Goal: Task Accomplishment & Management: Manage account settings

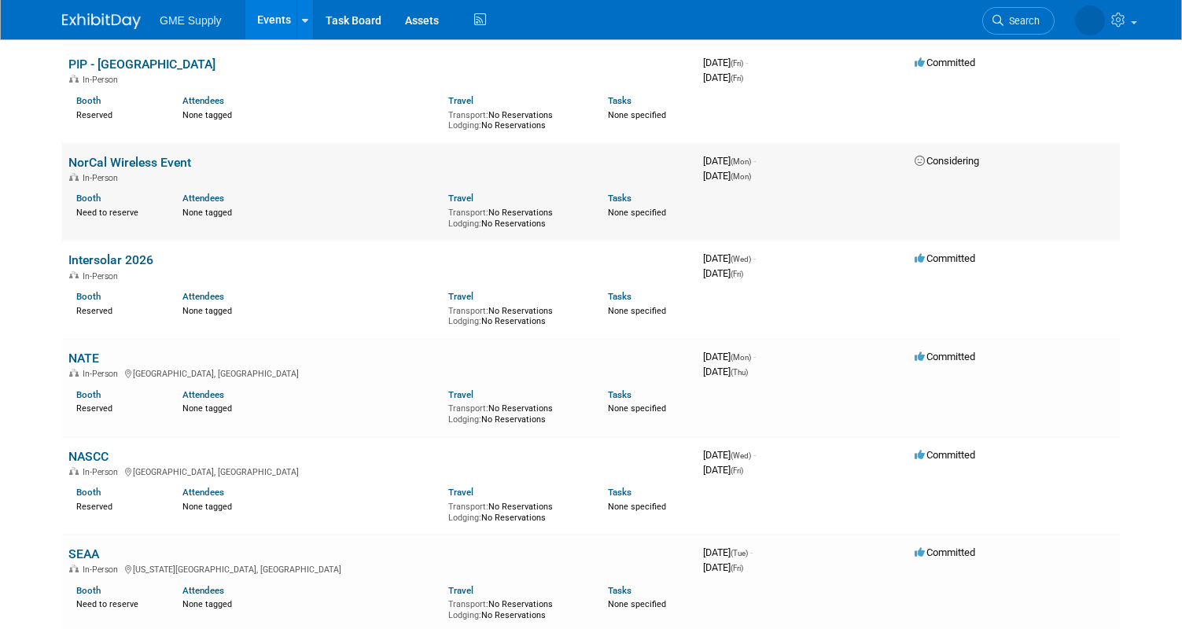
scroll to position [2516, 0]
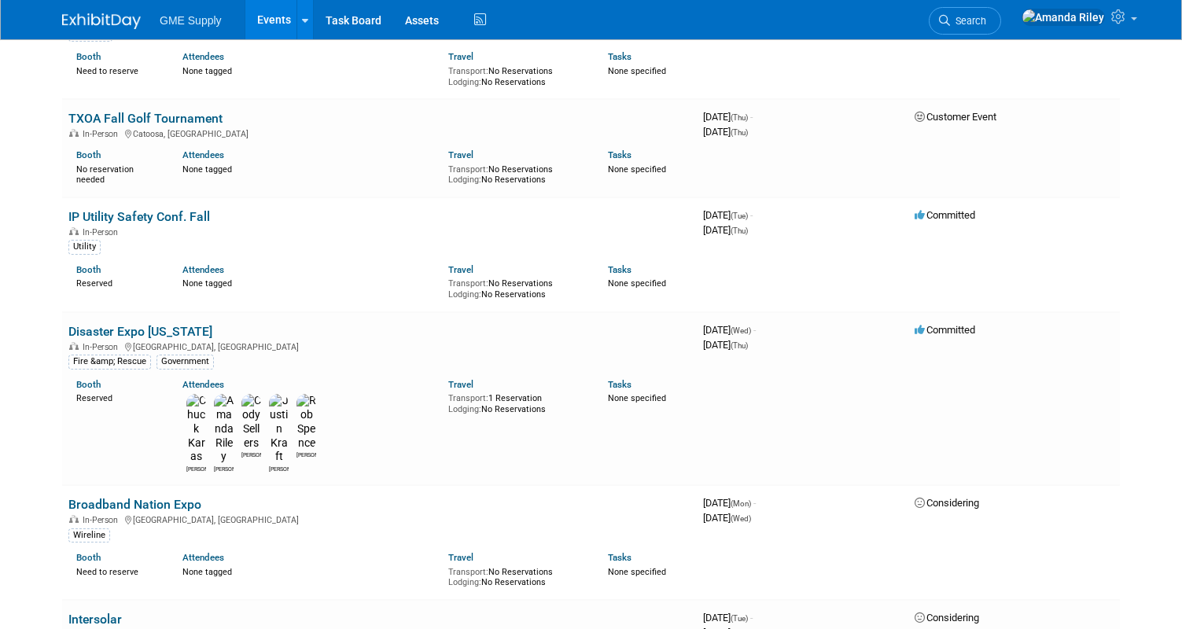
scroll to position [1893, 0]
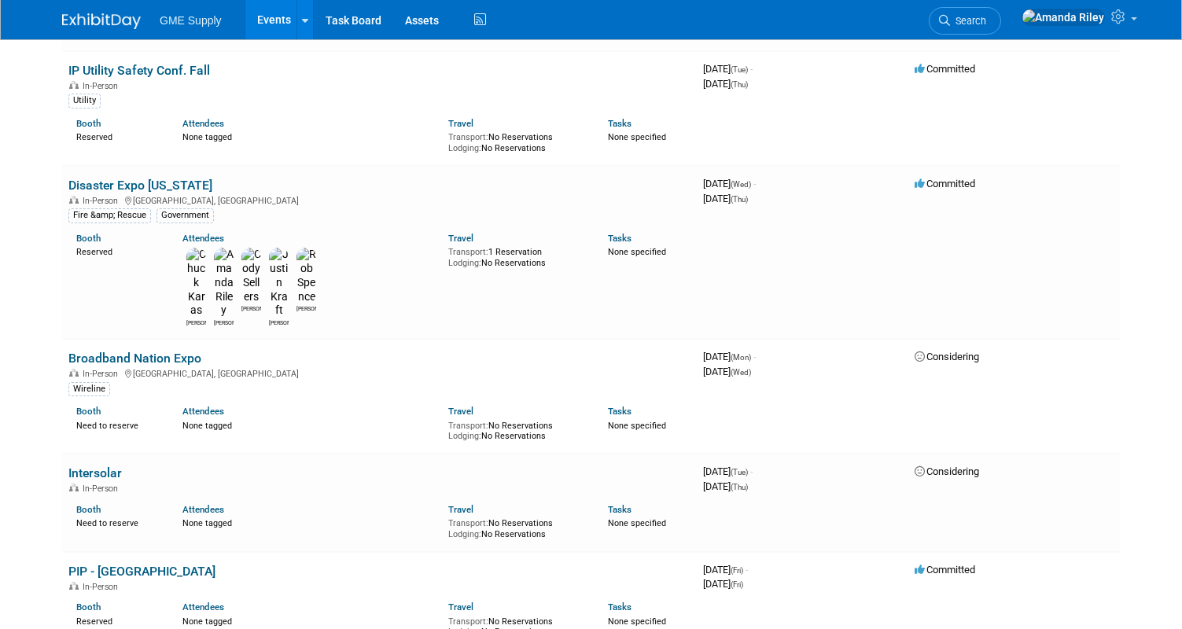
scroll to position [2050, 0]
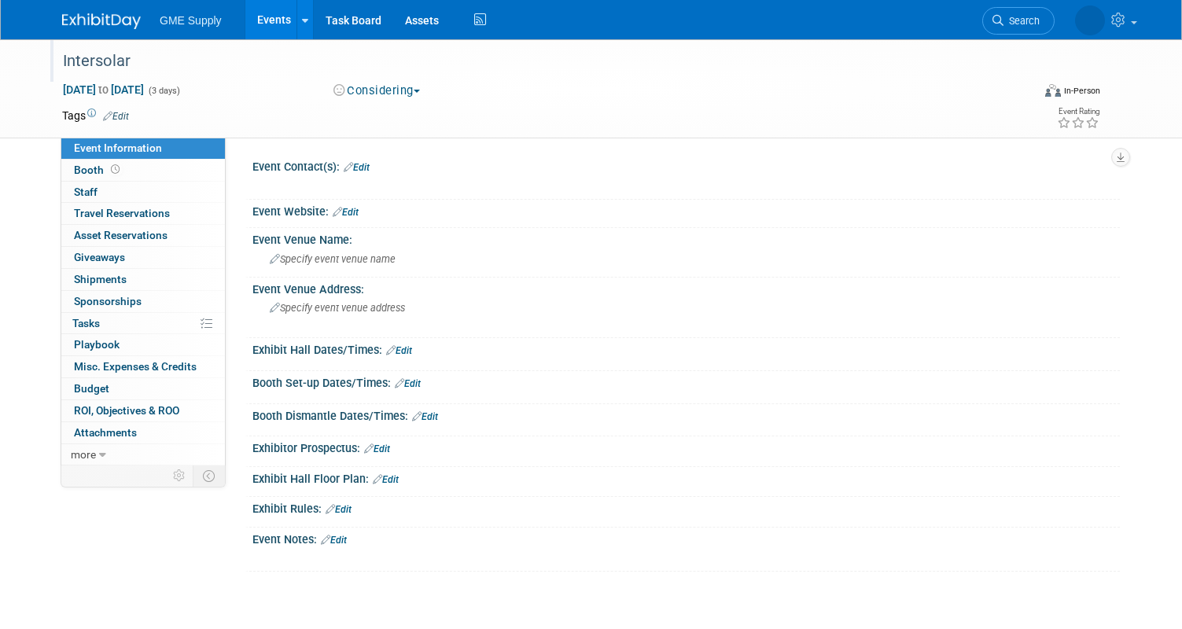
click at [127, 58] on div "Intersolar" at bounding box center [534, 61] width 955 height 28
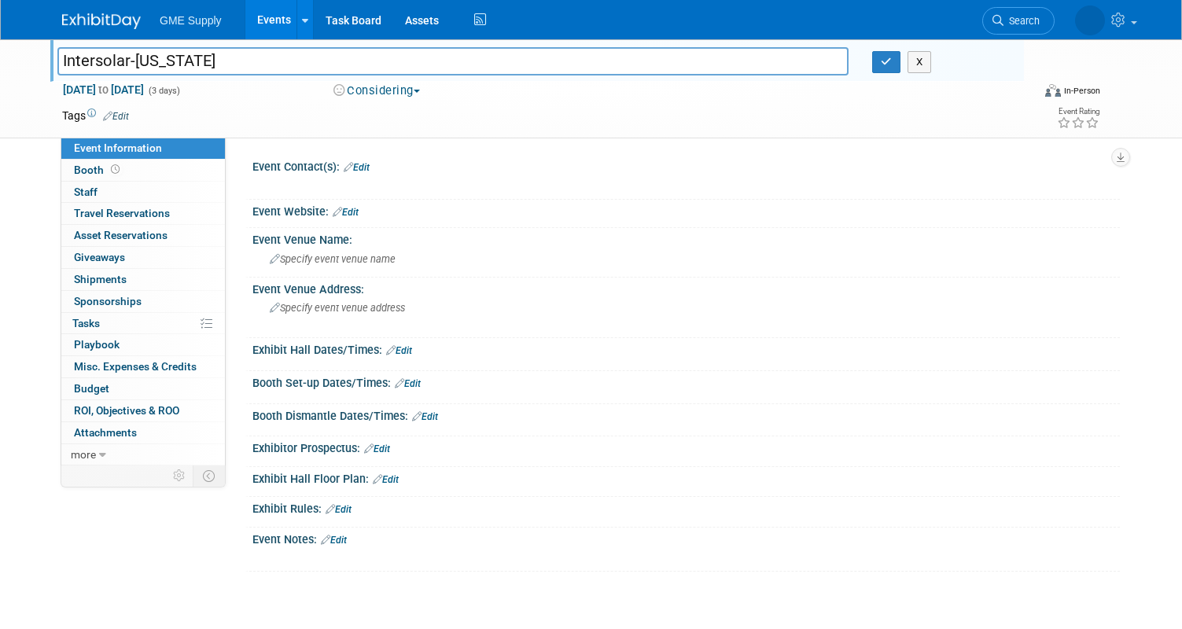
type input "Intersolar-Texas"
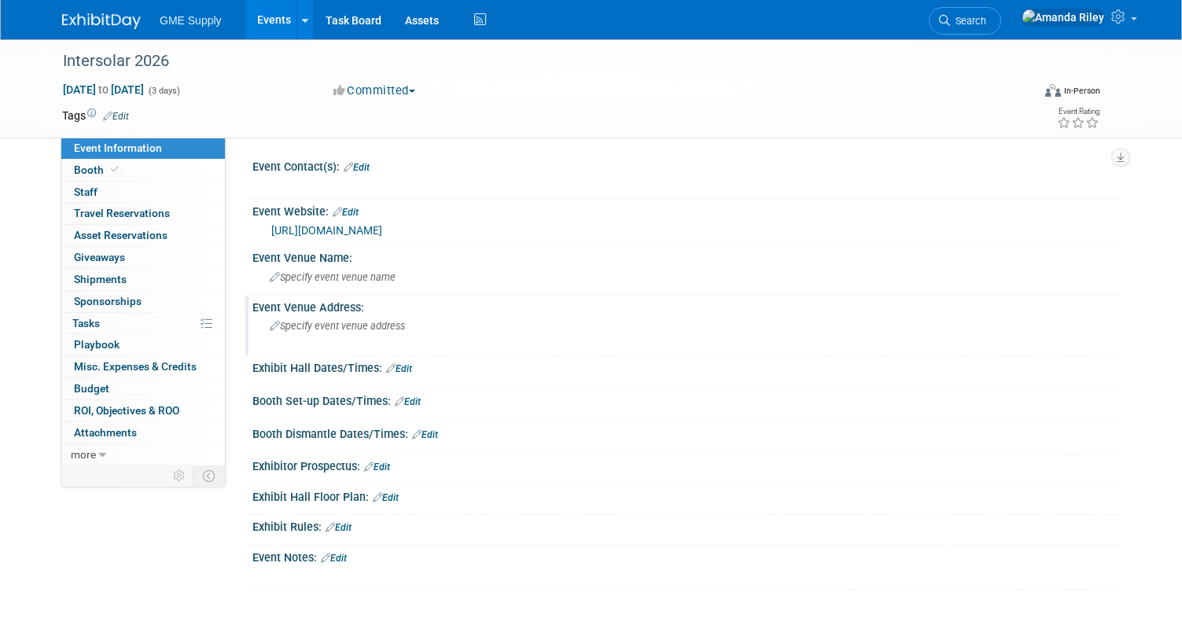
click at [336, 341] on div "Specify event venue address" at bounding box center [433, 332] width 338 height 36
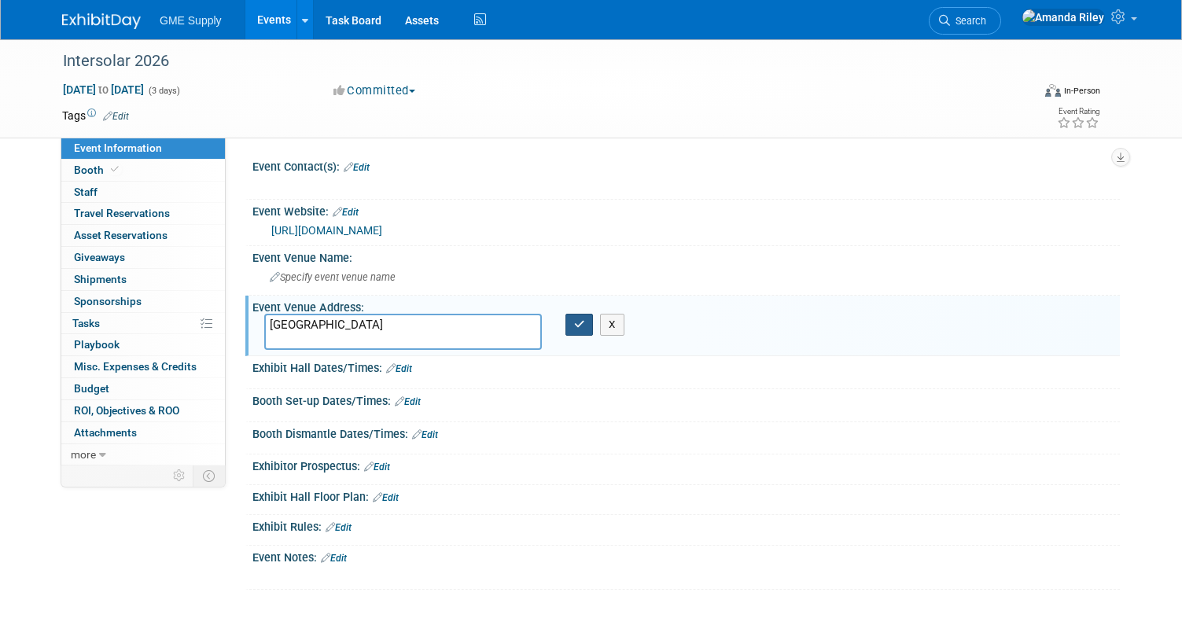
type textarea "San Diego"
click at [579, 331] on button "button" at bounding box center [579, 325] width 28 height 22
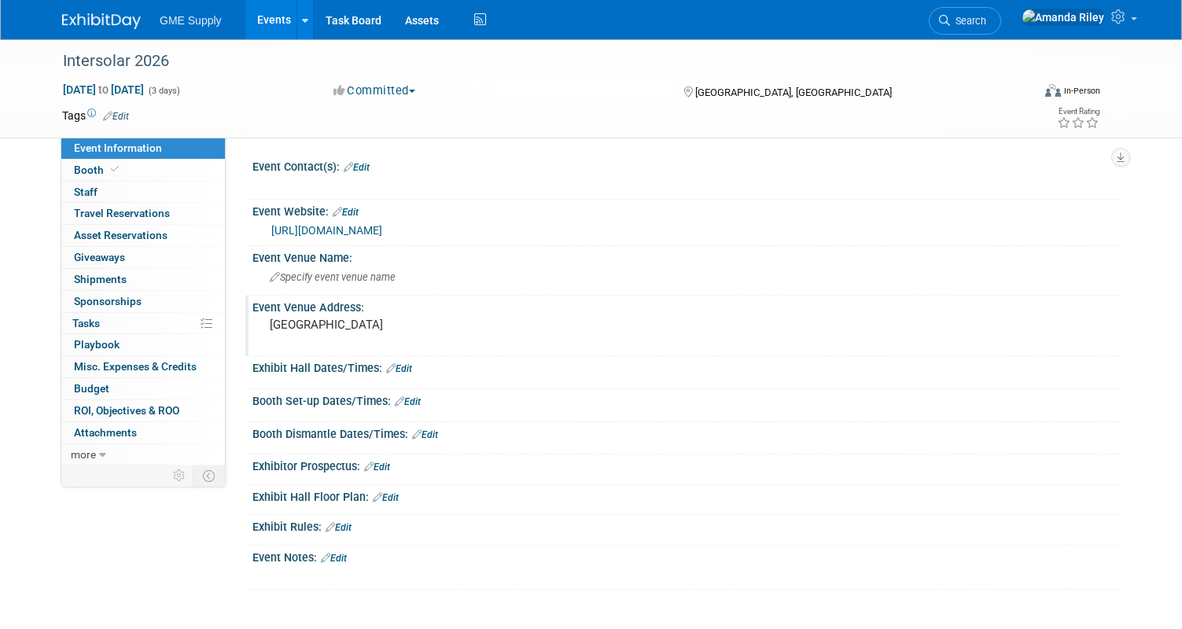
click at [112, 18] on img at bounding box center [101, 21] width 79 height 16
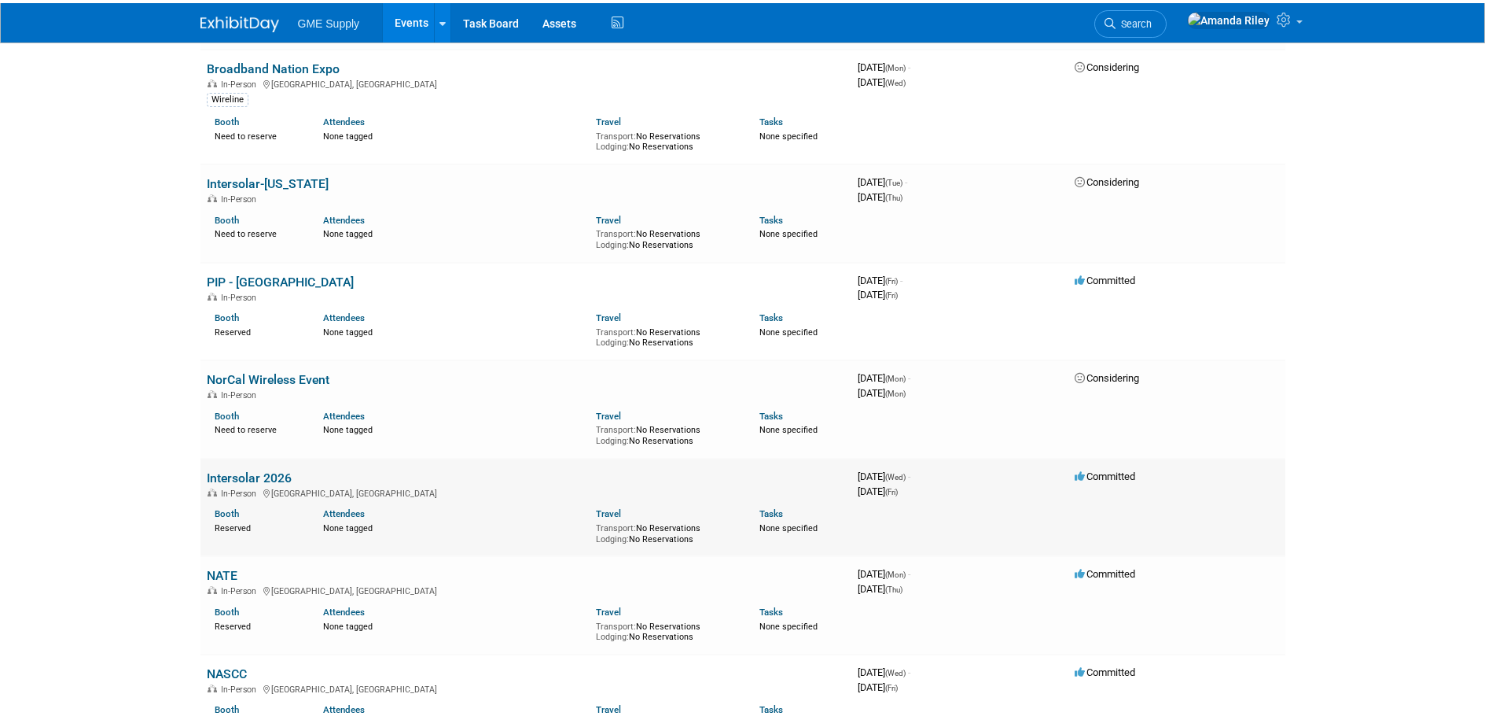
scroll to position [2362, 0]
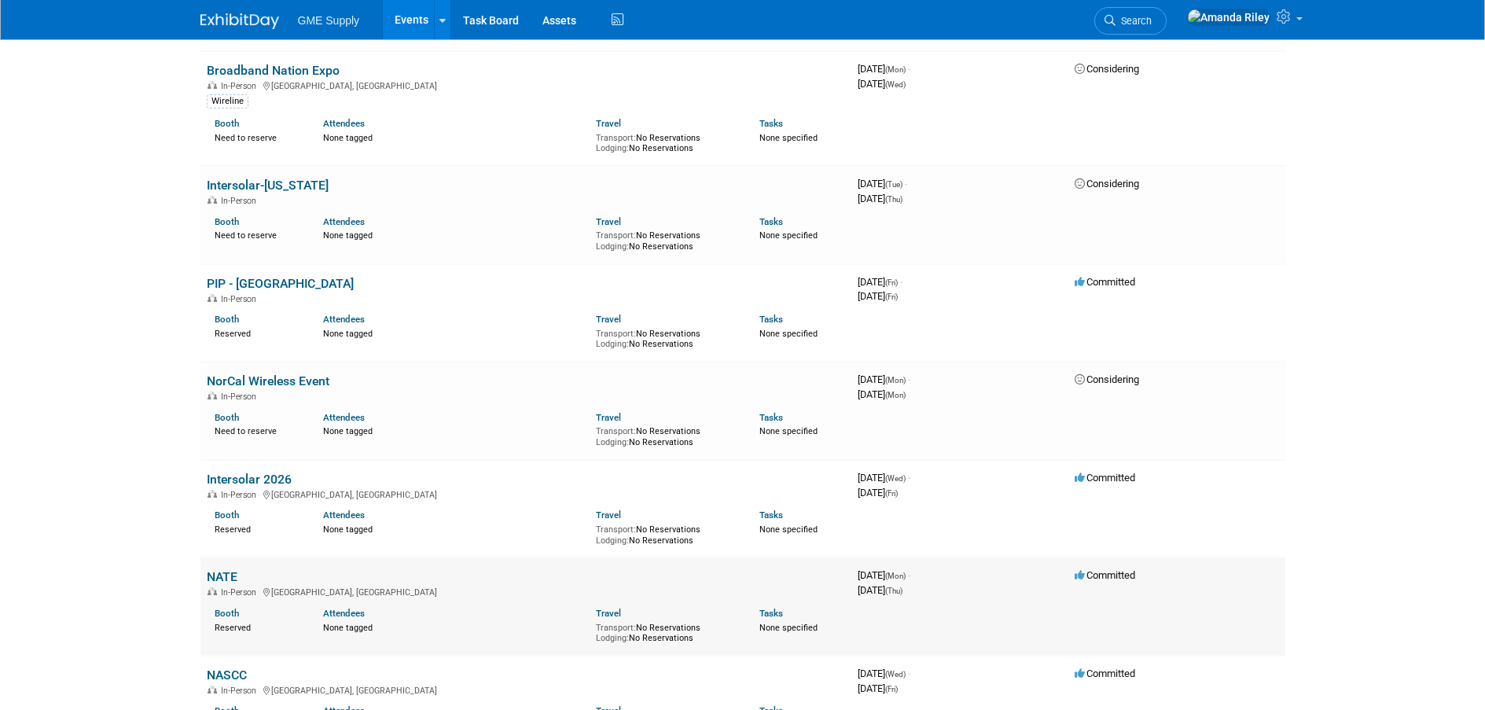
click at [227, 569] on link "NATE" at bounding box center [222, 576] width 31 height 15
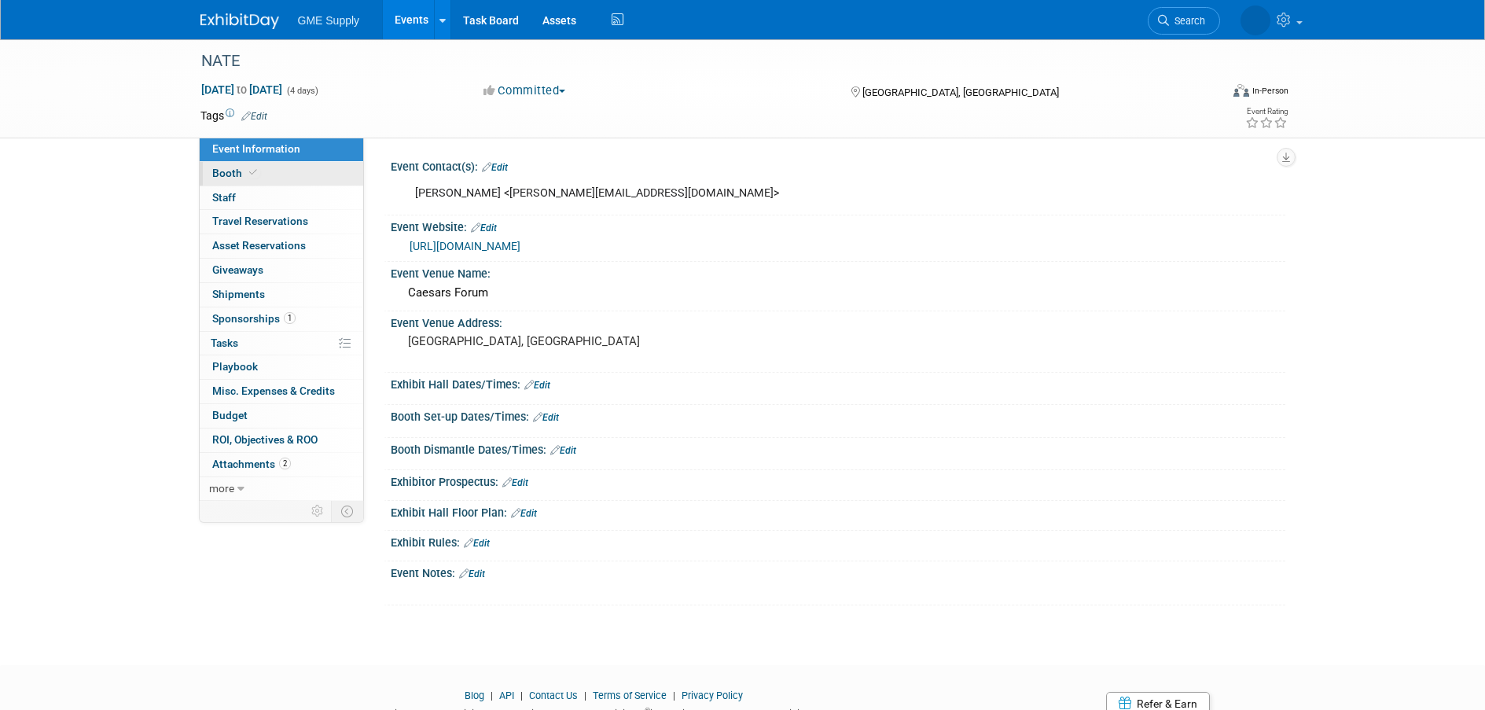
click at [243, 176] on span "Booth" at bounding box center [236, 173] width 48 height 13
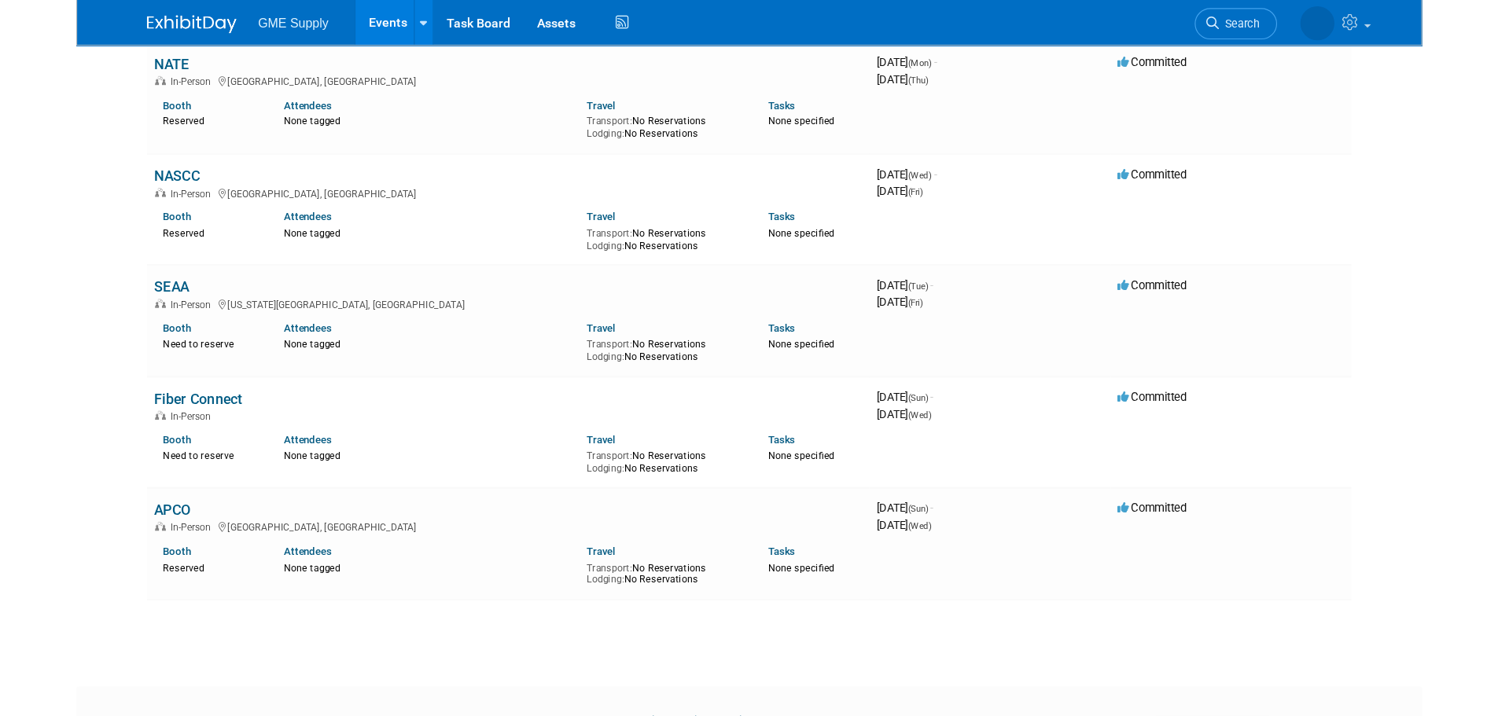
scroll to position [2513, 0]
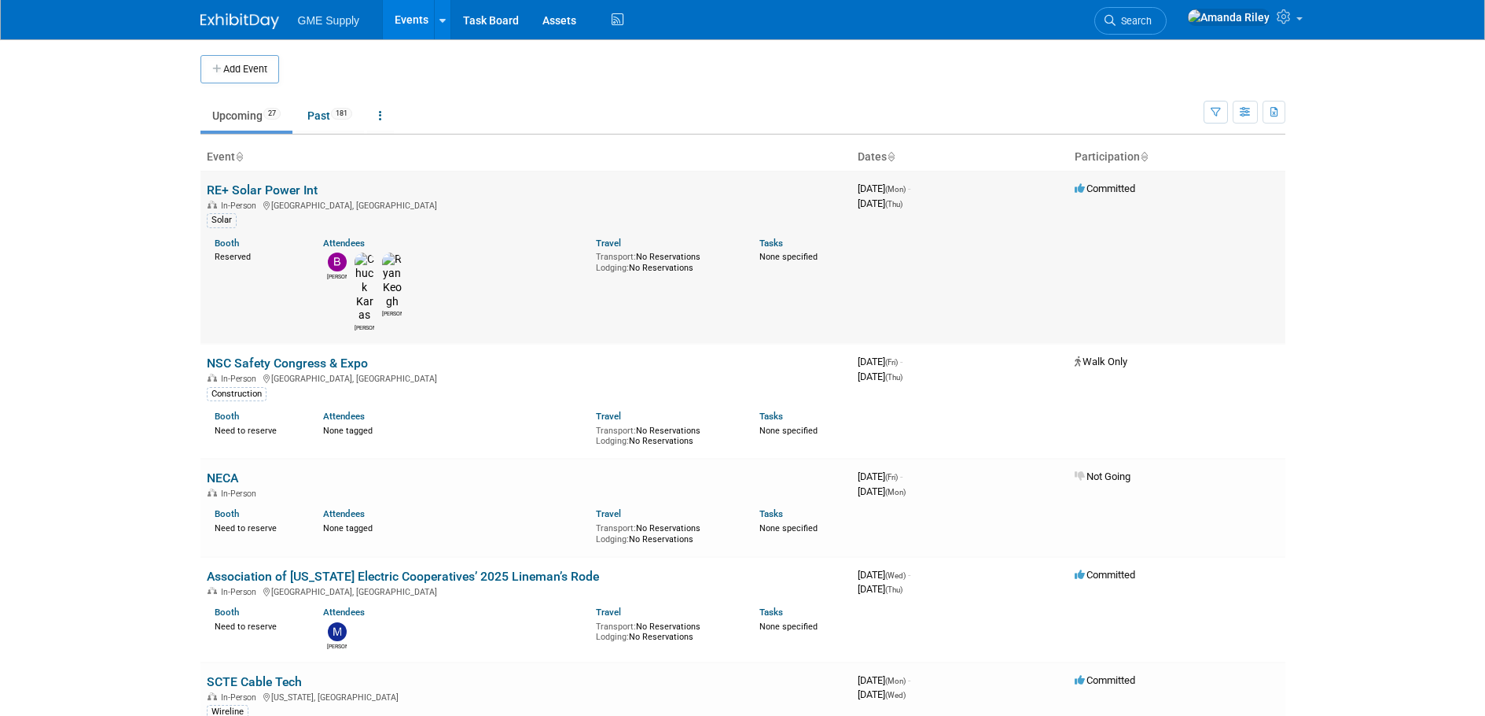
click at [261, 186] on link "RE+ Solar Power Int" at bounding box center [262, 189] width 111 height 15
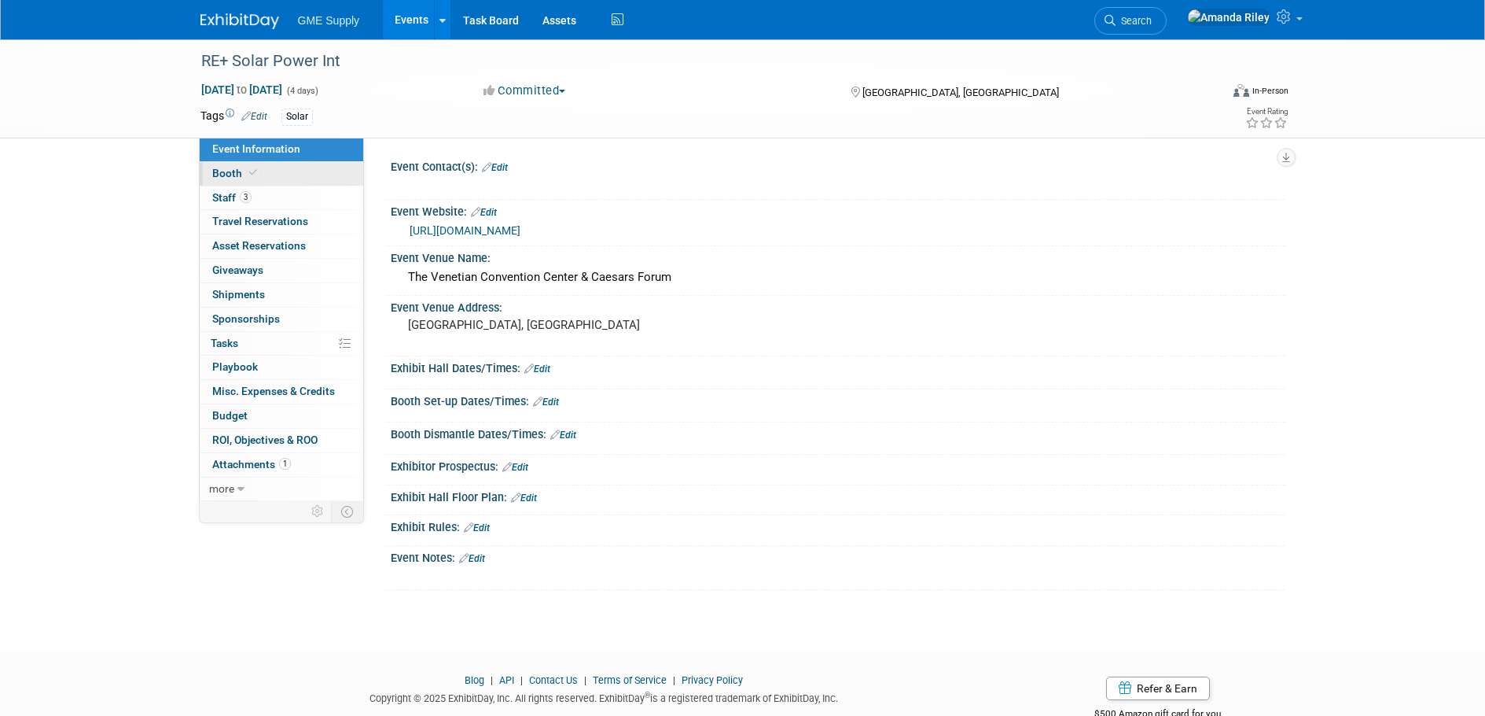
drag, startPoint x: 208, startPoint y: 170, endPoint x: 237, endPoint y: 175, distance: 30.4
click at [208, 170] on link "Booth" at bounding box center [282, 174] width 164 height 24
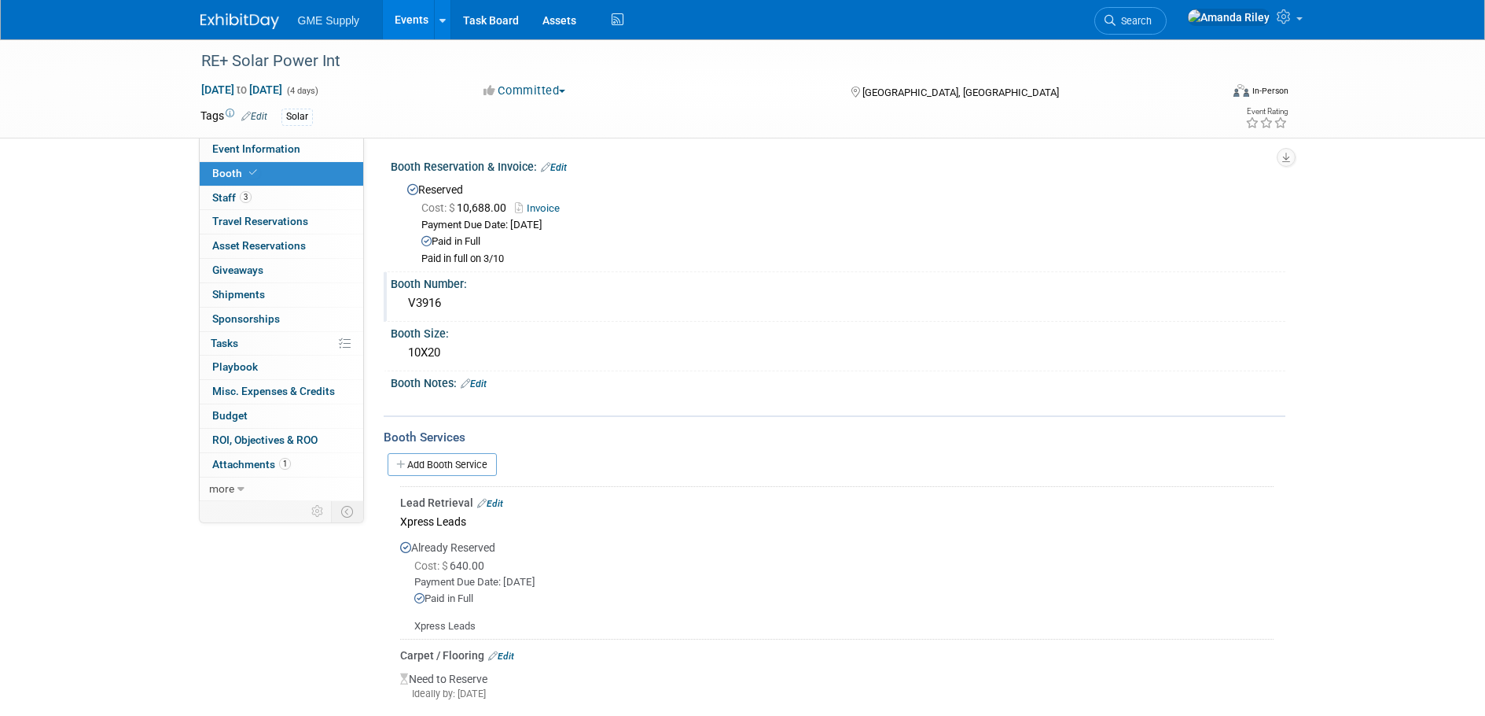
click at [426, 300] on div "V3916" at bounding box center [838, 303] width 871 height 24
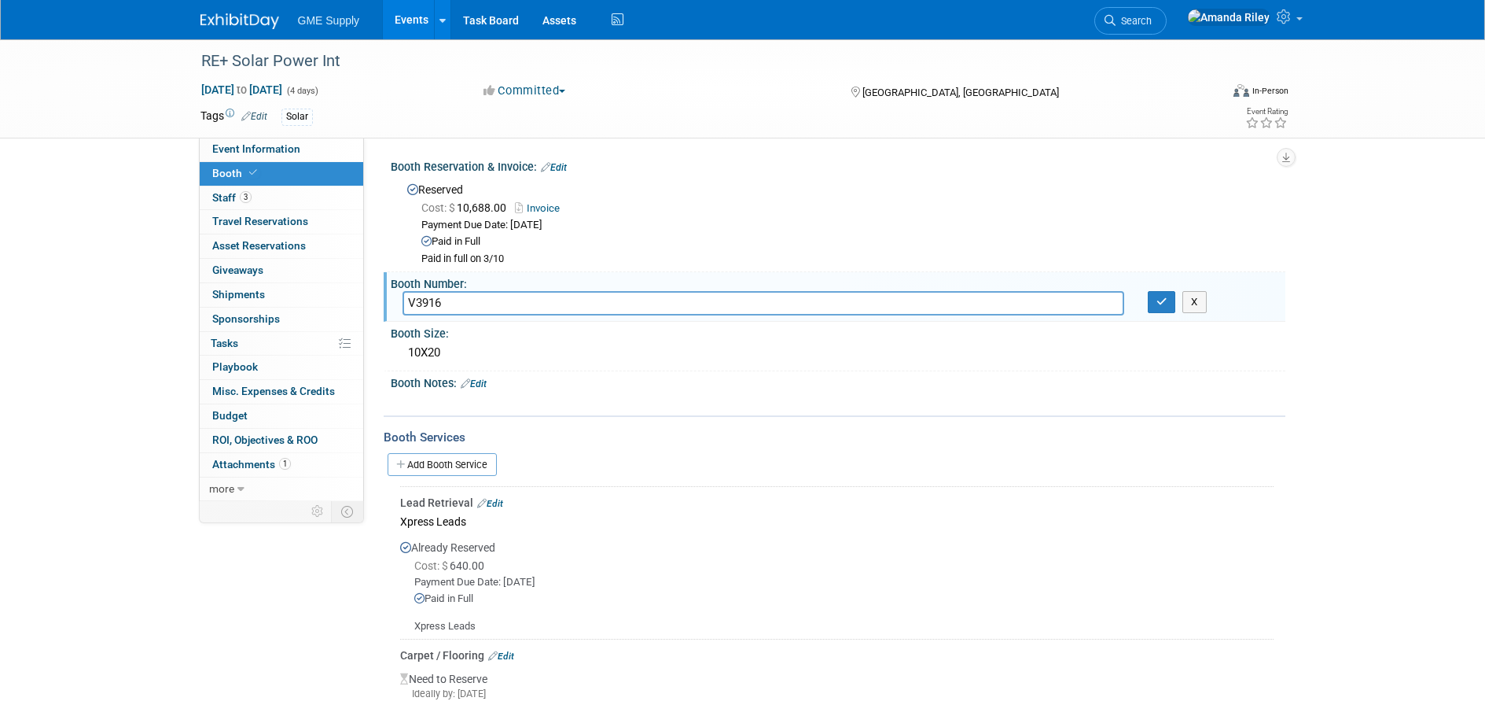
click at [426, 300] on input "V3916" at bounding box center [764, 303] width 722 height 24
click at [1161, 311] on button "button" at bounding box center [1162, 302] width 28 height 22
